Goal: Task Accomplishment & Management: Manage account settings

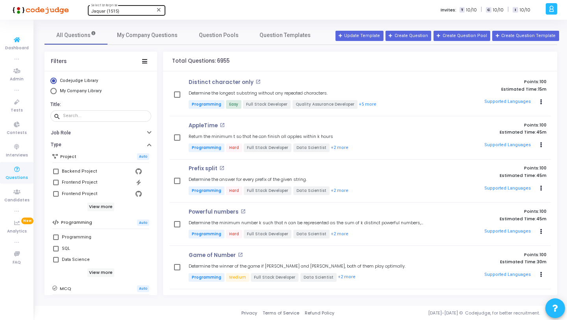
click at [105, 13] on span "Jaquar (1515)" at bounding box center [105, 11] width 28 height 5
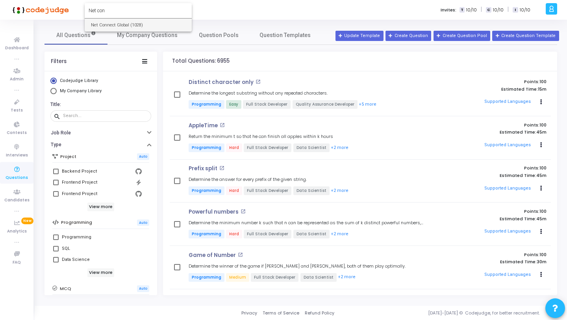
type input "Net con"
click at [108, 22] on span "Net Connect Global (1028)" at bounding box center [138, 25] width 95 height 13
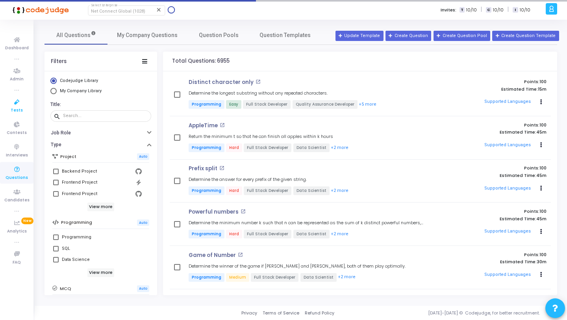
click at [15, 106] on icon at bounding box center [17, 102] width 17 height 10
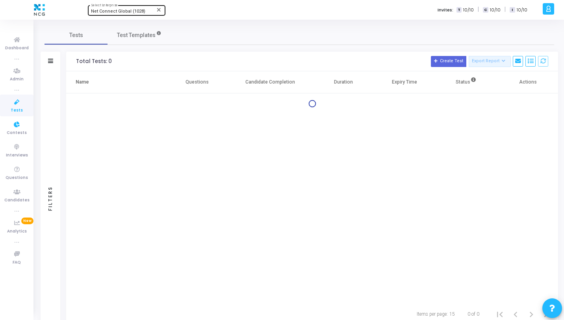
click at [17, 99] on icon at bounding box center [17, 102] width 17 height 10
click at [24, 48] on span "Dashboard" at bounding box center [17, 48] width 24 height 7
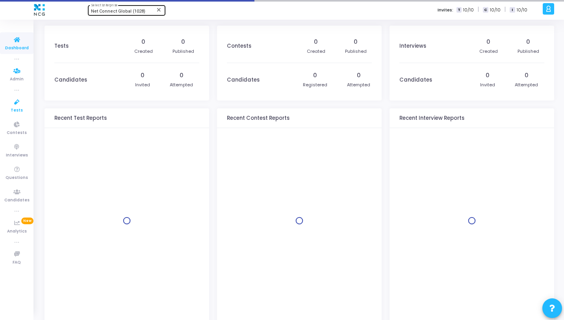
click at [16, 104] on icon at bounding box center [17, 102] width 17 height 10
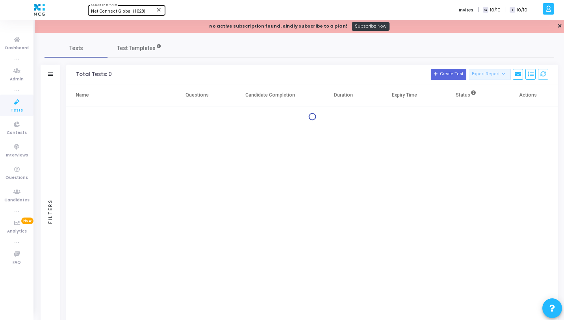
click at [119, 9] on span "Net Connect Global (1028)" at bounding box center [118, 11] width 54 height 5
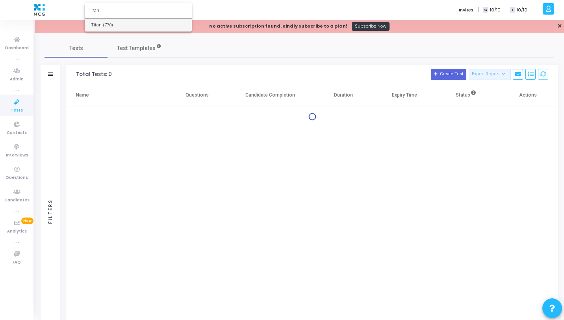
type input "Titan"
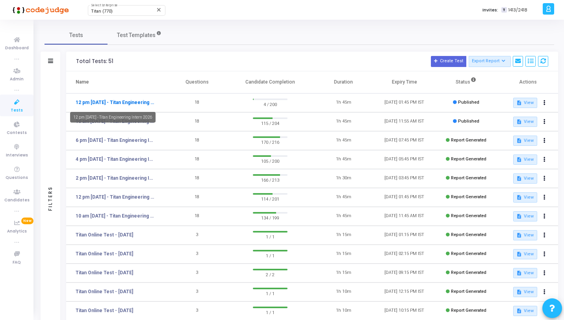
click at [138, 106] on link "12 pm [DATE] - Titan Engineering Intern 2026" at bounding box center [115, 102] width 79 height 7
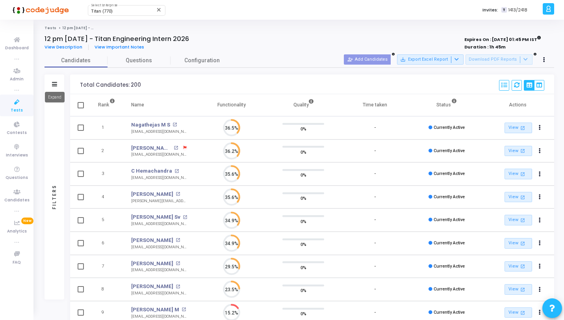
click at [56, 86] on icon at bounding box center [54, 84] width 5 height 4
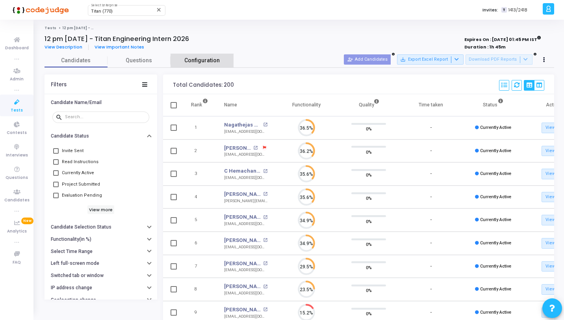
click at [184, 61] on link "Configuration" at bounding box center [202, 61] width 63 height 14
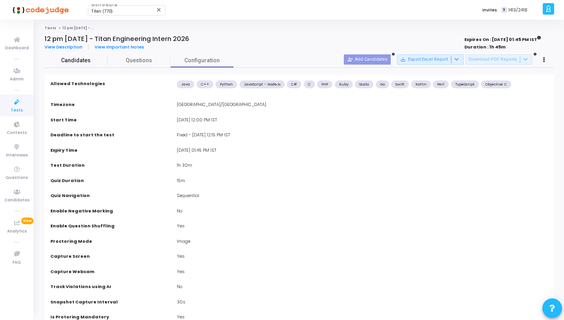
click at [93, 61] on span "Candidates" at bounding box center [76, 60] width 63 height 8
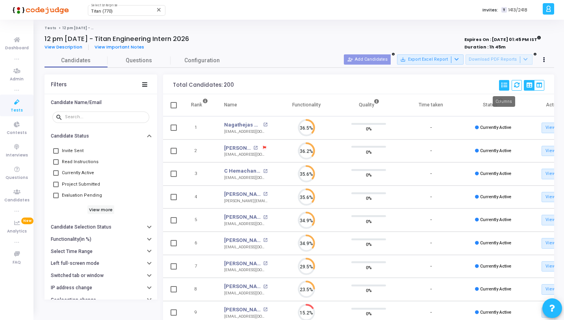
click at [503, 84] on icon at bounding box center [505, 85] width 6 height 6
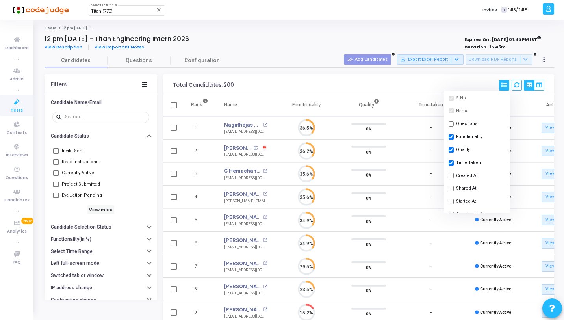
click at [464, 203] on button "Started At" at bounding box center [477, 201] width 66 height 13
checkbox input "true"
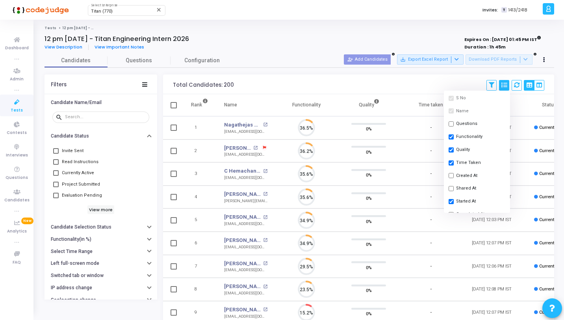
scroll to position [17, 20]
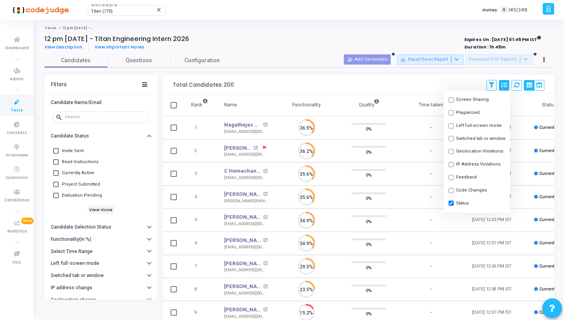
click at [407, 91] on div "Total Candidates: 200 Save View Delete View Select S No Name Questions Function…" at bounding box center [358, 84] width 391 height 20
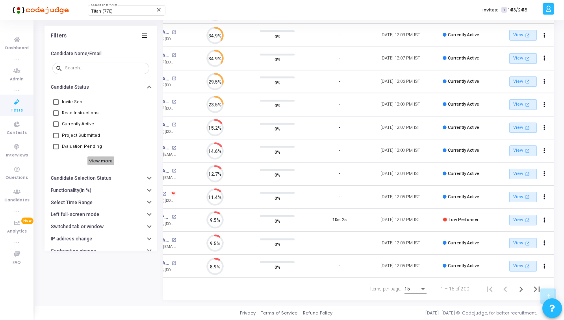
click at [104, 160] on h6 "View more" at bounding box center [100, 160] width 27 height 9
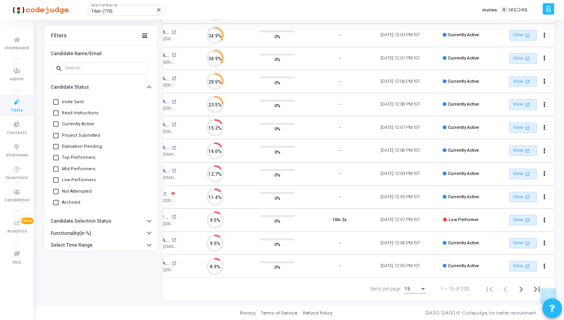
click at [76, 121] on span "Currently Active" at bounding box center [78, 123] width 32 height 9
click at [56, 127] on input "Currently Active" at bounding box center [56, 127] width 0 height 0
checkbox input "true"
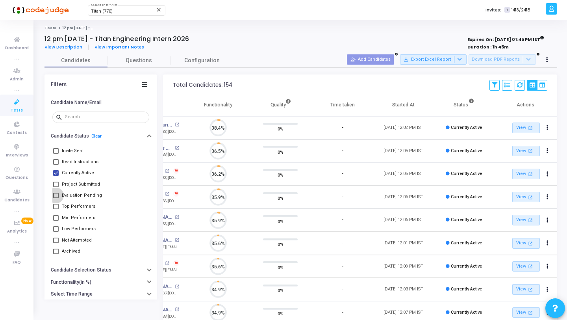
click at [82, 196] on span "Evaluation Pending" at bounding box center [82, 195] width 40 height 9
click at [56, 198] on input "Evaluation Pending" at bounding box center [56, 198] width 0 height 0
checkbox input "true"
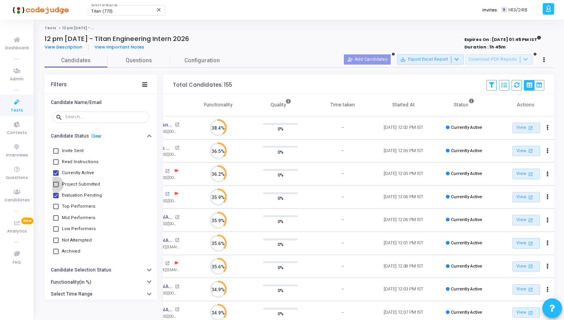
click at [82, 183] on span "Project Submitted" at bounding box center [81, 184] width 38 height 9
click at [56, 187] on input "Project Submitted" at bounding box center [56, 187] width 0 height 0
checkbox input "true"
click at [81, 203] on span "Top Performers" at bounding box center [78, 206] width 33 height 9
click at [56, 209] on input "Top Performers" at bounding box center [56, 209] width 0 height 0
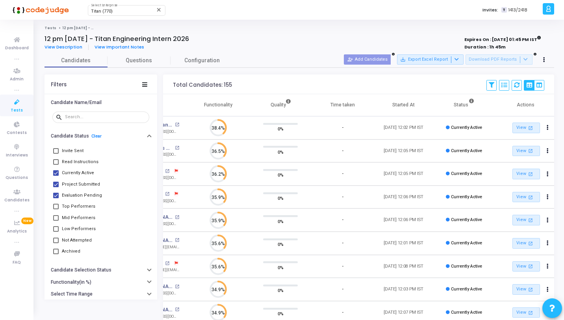
checkbox input "true"
click at [80, 215] on span "Mid Performers" at bounding box center [78, 217] width 33 height 9
click at [56, 221] on input "Mid Performers" at bounding box center [56, 221] width 0 height 0
checkbox input "true"
click at [80, 229] on span "Low Performers" at bounding box center [79, 228] width 34 height 9
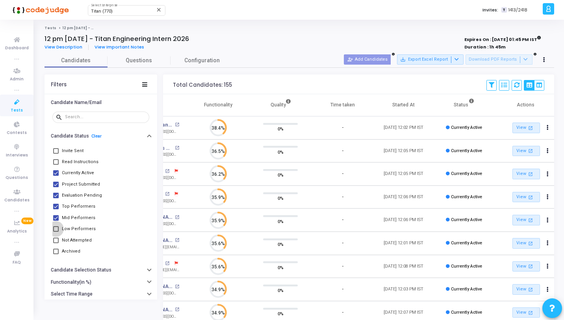
click at [56, 232] on input "Low Performers" at bounding box center [56, 232] width 0 height 0
checkbox input "true"
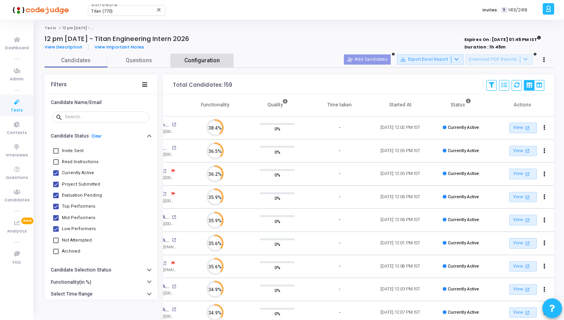
click at [216, 65] on span "Configuration" at bounding box center [201, 60] width 35 height 8
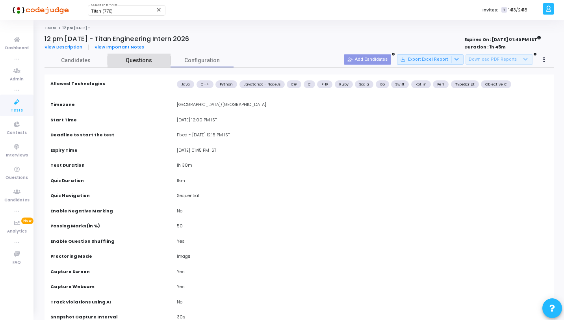
click at [143, 61] on span "Questions" at bounding box center [139, 60] width 63 height 8
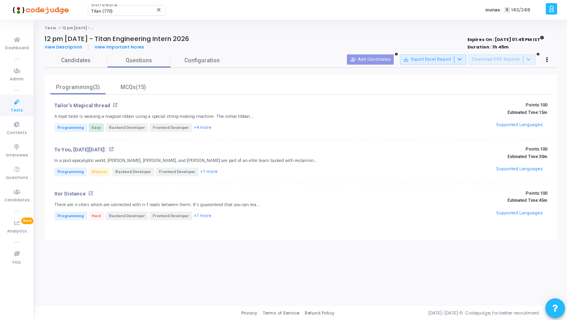
click at [143, 79] on div "Programming(3) MCQs(15) Tailor’s Magical thread open_in_new A royal tailor is w…" at bounding box center [301, 157] width 513 height 166
click at [143, 80] on div "MCQs(15)" at bounding box center [133, 87] width 55 height 14
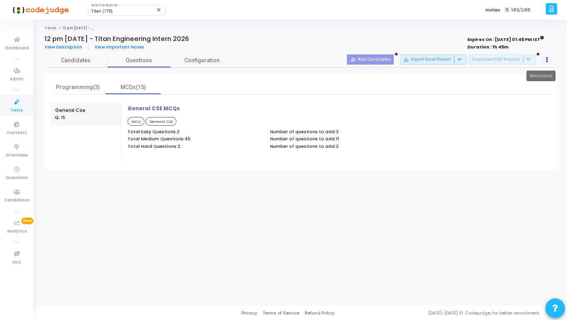
click at [547, 59] on icon at bounding box center [548, 60] width 2 height 4
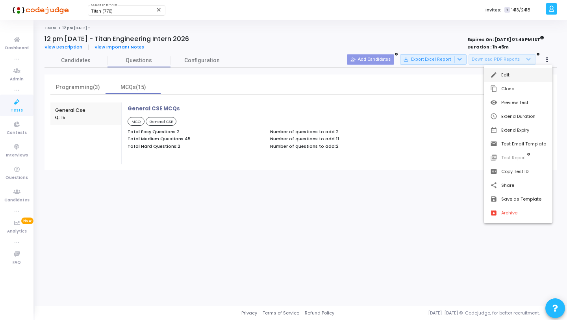
click at [494, 77] on mat-icon "edit" at bounding box center [495, 75] width 8 height 8
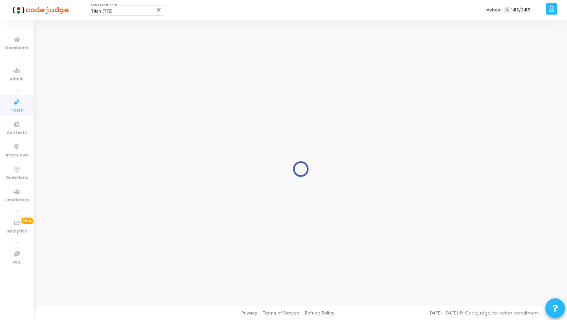
type input "12 pm - 12th Aug - Titan Engineering Intern 2026"
type input "8/12/2025, 12:00 PM"
checkbox input "false"
radio input "true"
type input "8/12/2025, 1:45 PM"
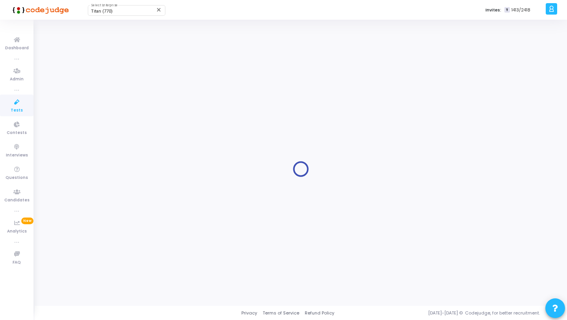
type input "1"
type input "30"
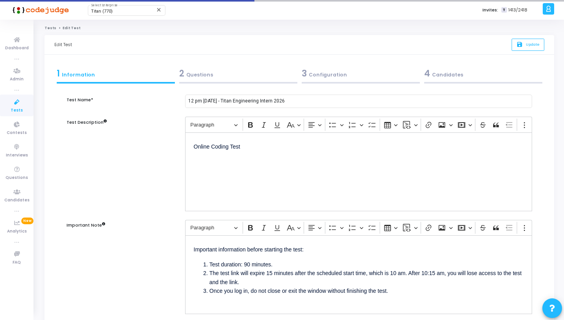
click at [311, 75] on div "3 Configuration" at bounding box center [361, 73] width 118 height 13
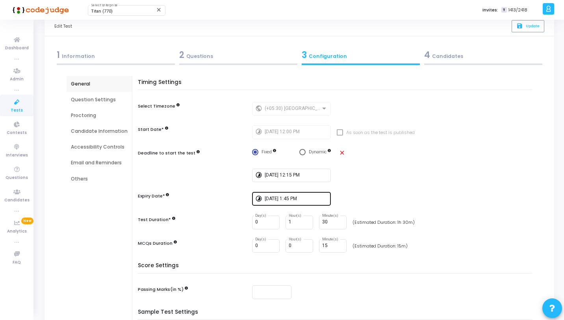
scroll to position [21, 0]
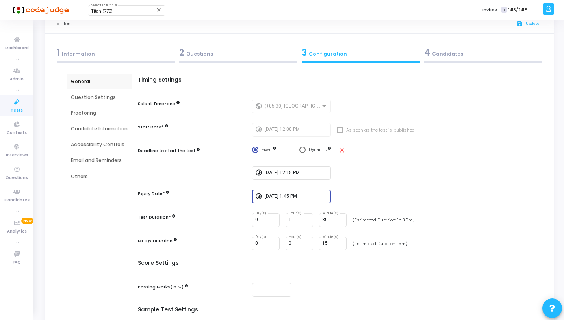
click at [293, 197] on input "8/12/2025, 1:45 PM" at bounding box center [296, 197] width 63 height 6
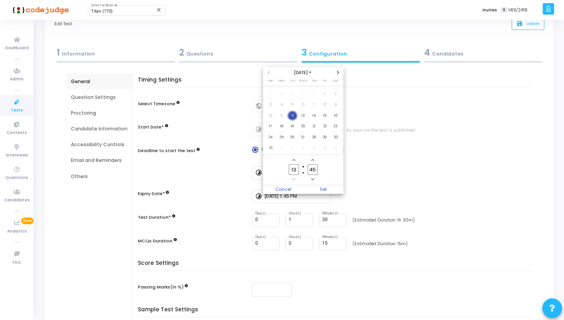
click at [292, 161] on icon "Add a hour" at bounding box center [293, 159] width 3 height 3
type input "14"
click at [313, 169] on input "45" at bounding box center [313, 169] width 10 height 11
type input "15"
click at [326, 190] on span "Set" at bounding box center [323, 189] width 40 height 9
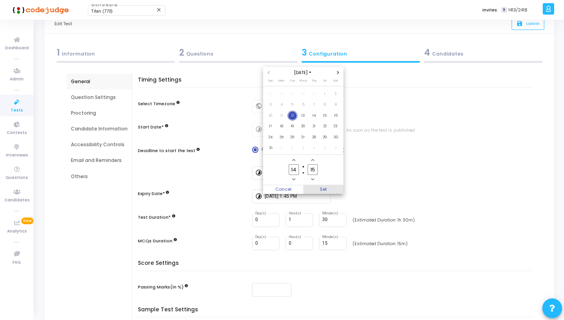
type input "8/12/2025, 2:15 PM"
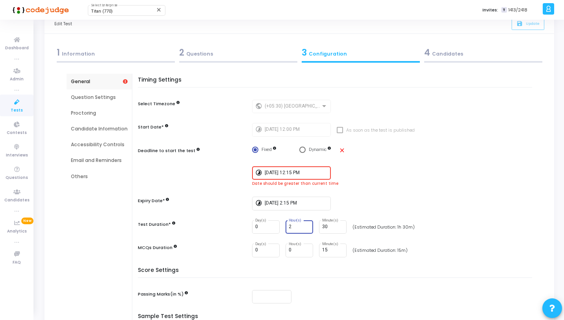
type input "2"
click at [306, 226] on input "2" at bounding box center [299, 227] width 21 height 6
click at [324, 225] on input "30" at bounding box center [332, 227] width 21 height 6
type input "0"
click at [396, 219] on div "Timing Settings Select Timezone public (+05:30) Asia/Calcutta Start Date* timel…" at bounding box center [337, 172] width 390 height 190
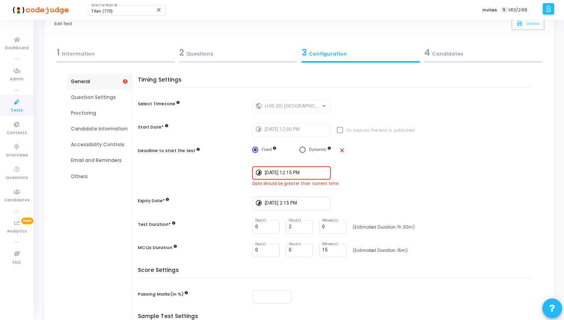
click at [300, 173] on input "8/12/2025, 12:15 PM" at bounding box center [296, 173] width 63 height 6
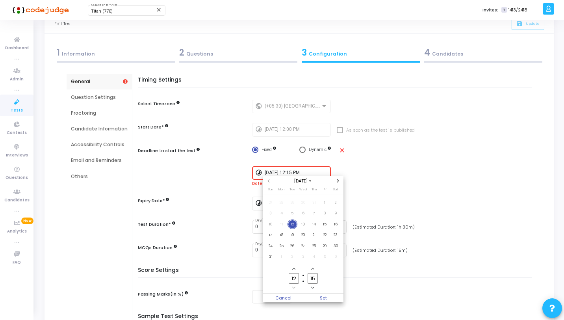
scroll to position [0, 0]
click at [292, 225] on span "12" at bounding box center [293, 224] width 10 height 10
click at [302, 223] on span "13" at bounding box center [304, 224] width 10 height 10
click at [292, 223] on span "12" at bounding box center [293, 224] width 10 height 10
click at [293, 268] on icon "Add a hour" at bounding box center [293, 268] width 3 height 3
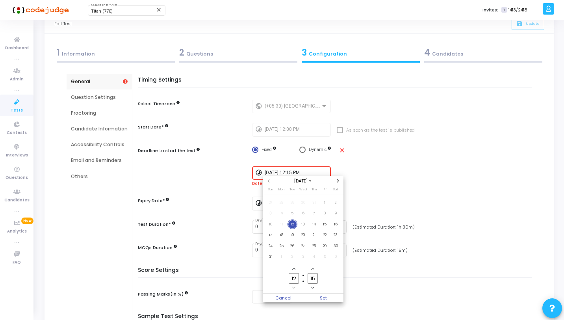
type input "13"
click at [314, 286] on span "Minus a minute" at bounding box center [313, 287] width 7 height 7
click at [312, 285] on span "Minus a minute" at bounding box center [313, 287] width 7 height 7
type input "12"
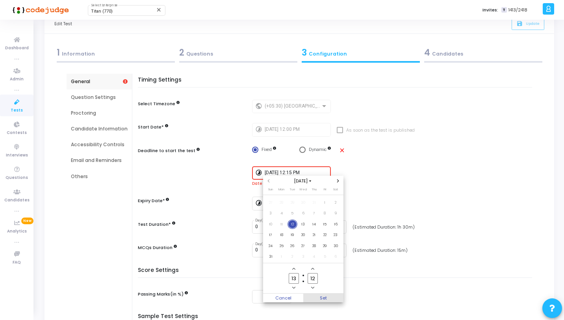
click at [328, 299] on span "Set" at bounding box center [323, 298] width 40 height 9
type input "8/12/2025, 1:12 PM"
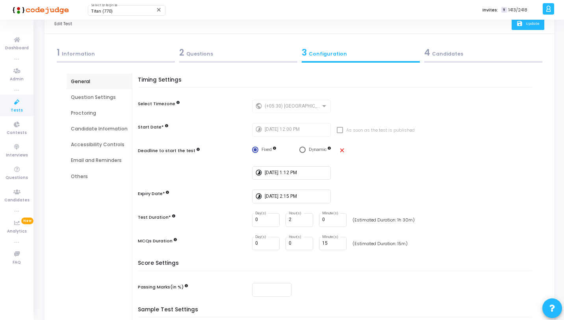
click at [531, 23] on span "Update" at bounding box center [533, 23] width 14 height 5
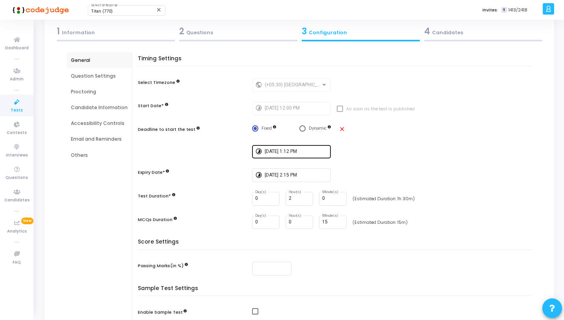
scroll to position [46, 0]
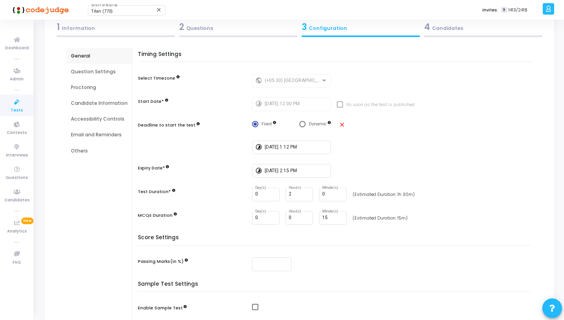
click at [17, 101] on icon at bounding box center [17, 102] width 17 height 10
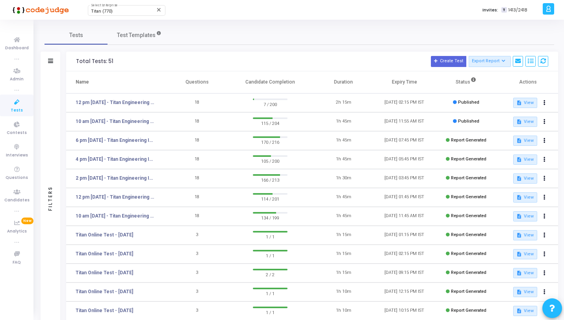
click at [19, 104] on icon at bounding box center [17, 102] width 17 height 10
click at [119, 100] on link "12 pm - 12th Aug - Titan Engineering Intern 2026" at bounding box center [115, 102] width 79 height 7
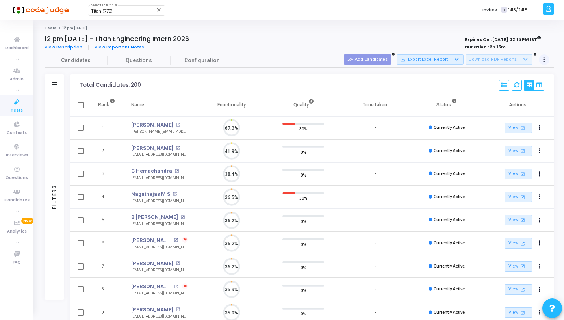
scroll to position [17, 20]
click at [545, 58] on icon at bounding box center [544, 60] width 2 height 4
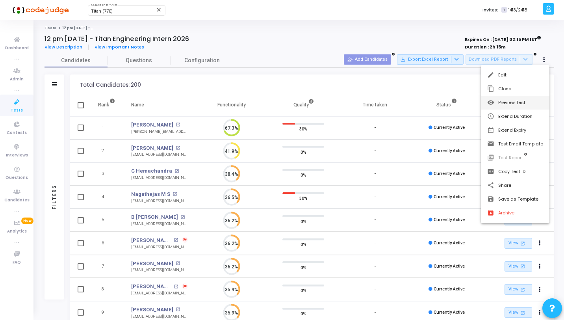
click at [520, 99] on button "visibility Preview Test" at bounding box center [515, 103] width 69 height 14
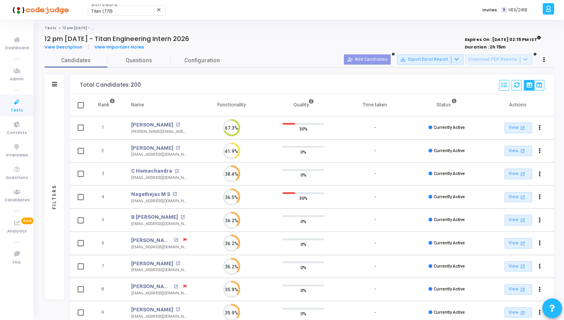
click at [13, 102] on icon at bounding box center [17, 102] width 17 height 10
